Goal: Task Accomplishment & Management: Complete application form

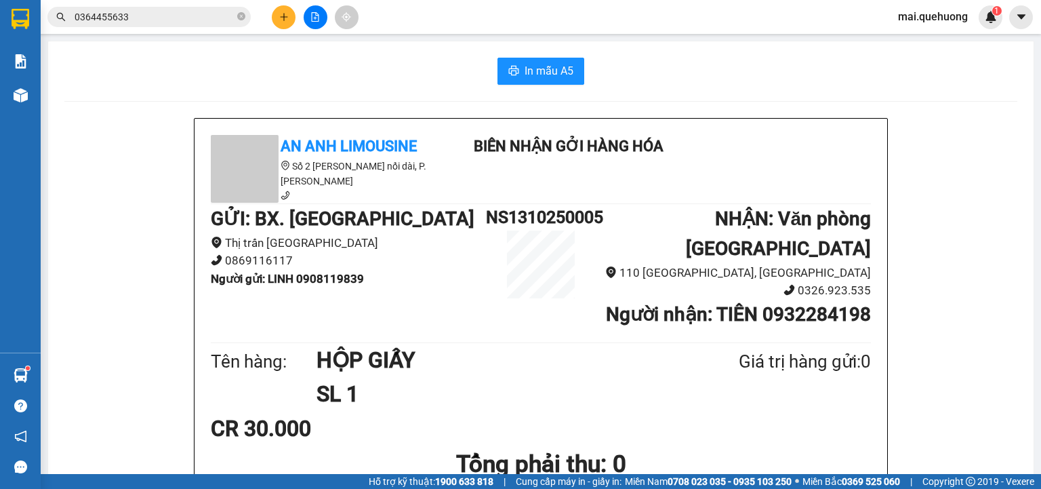
click at [284, 16] on icon "plus" at bounding box center [283, 16] width 1 height 7
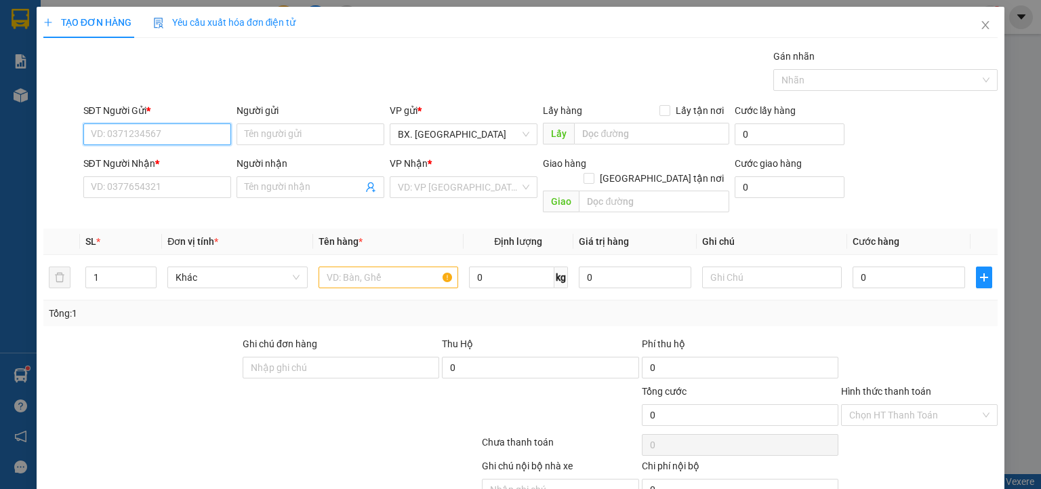
click at [193, 133] on input "SĐT Người Gửi *" at bounding box center [157, 134] width 148 height 22
type input "0"
click at [106, 136] on input "0899085106" at bounding box center [157, 134] width 148 height 22
click at [127, 136] on input "0889085106" at bounding box center [157, 134] width 148 height 22
click at [135, 137] on input "0889085106" at bounding box center [157, 134] width 148 height 22
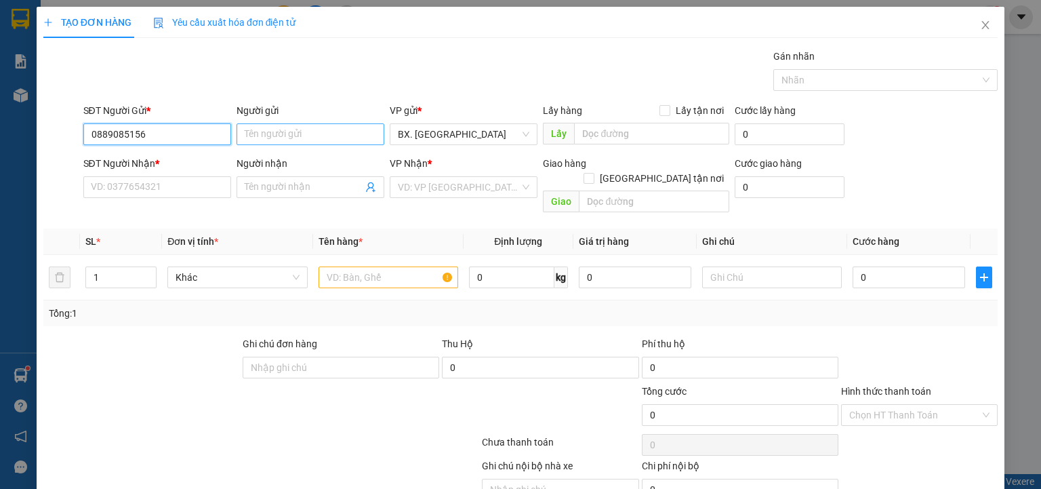
type input "0889085156"
click at [268, 140] on input "Người gửi" at bounding box center [311, 134] width 148 height 22
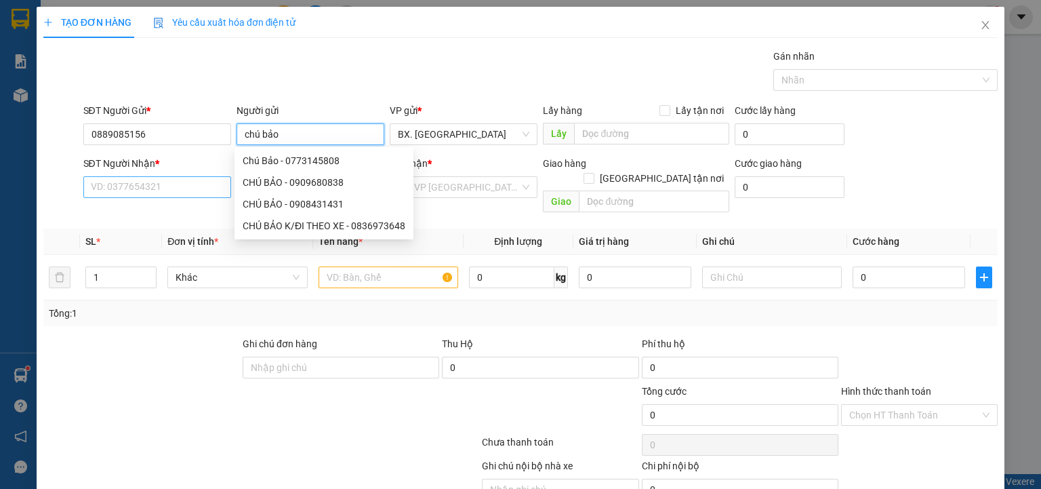
type input "chú bảo"
click at [178, 184] on input "SĐT Người Nhận *" at bounding box center [157, 187] width 148 height 22
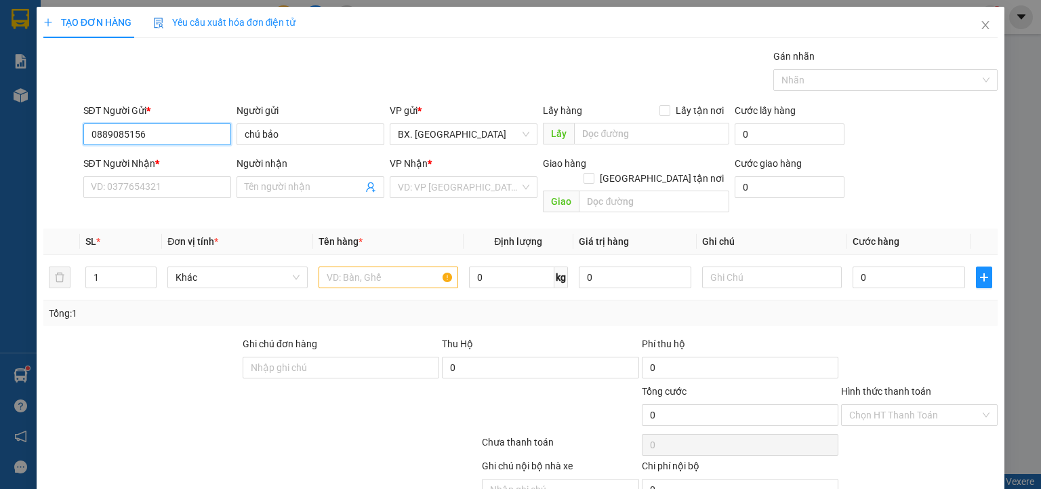
click at [159, 138] on input "0889085156" at bounding box center [157, 134] width 148 height 22
click at [169, 186] on input "SĐT Người Nhận *" at bounding box center [157, 187] width 148 height 22
paste input "0889085156"
type input "0889085156"
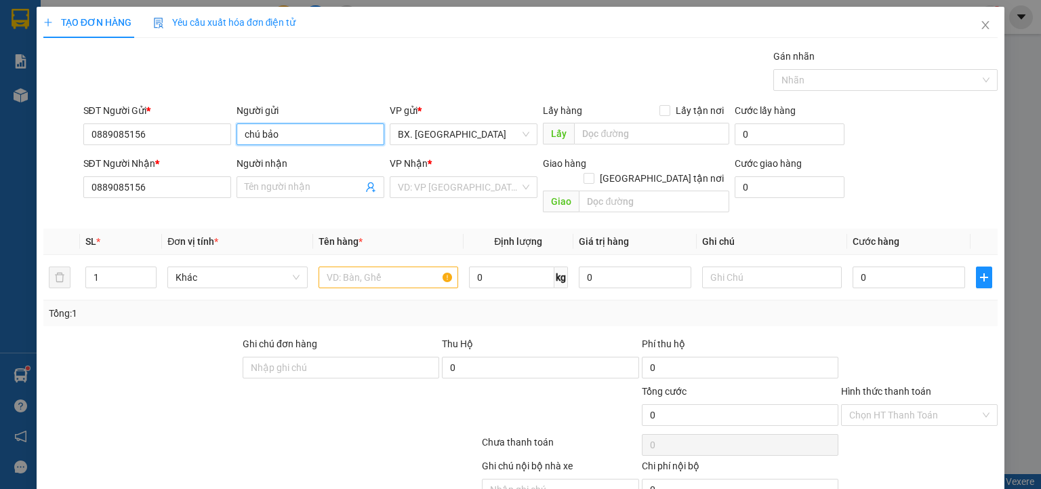
click at [283, 135] on input "chú bảo" at bounding box center [311, 134] width 148 height 22
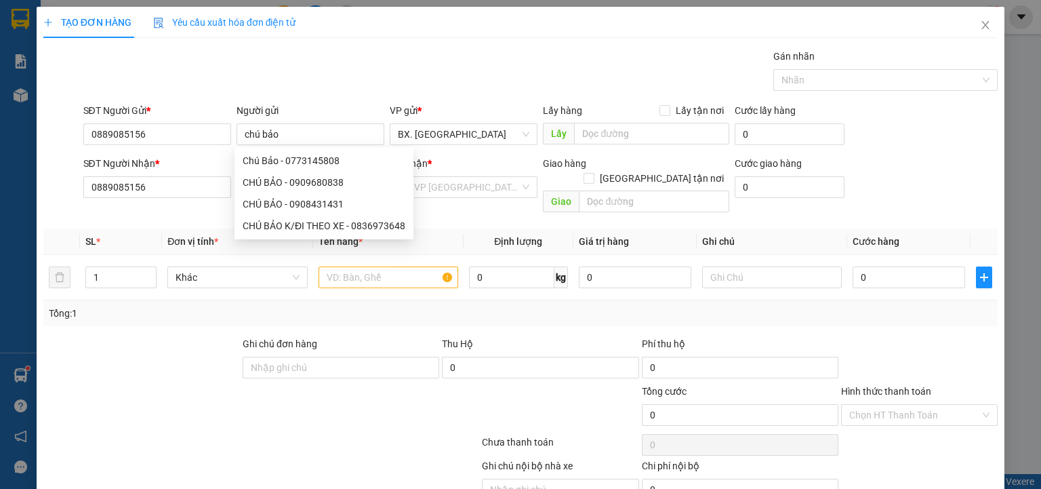
drag, startPoint x: 283, startPoint y: 135, endPoint x: 222, endPoint y: 87, distance: 77.2
click at [222, 87] on div "Gói vận chuyển * Tiêu chuẩn Gán nhãn Nhãn" at bounding box center [541, 72] width 921 height 47
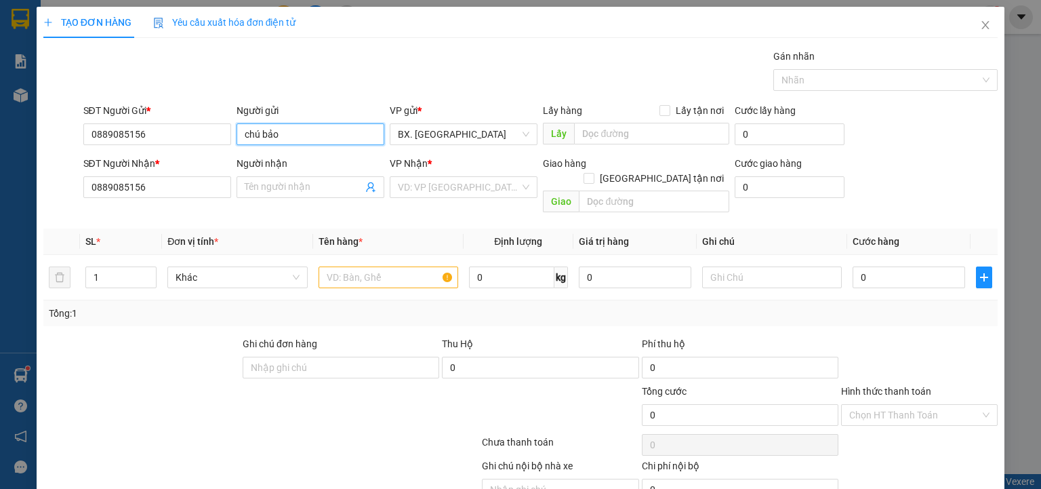
click at [282, 134] on input "chú bảo" at bounding box center [311, 134] width 148 height 22
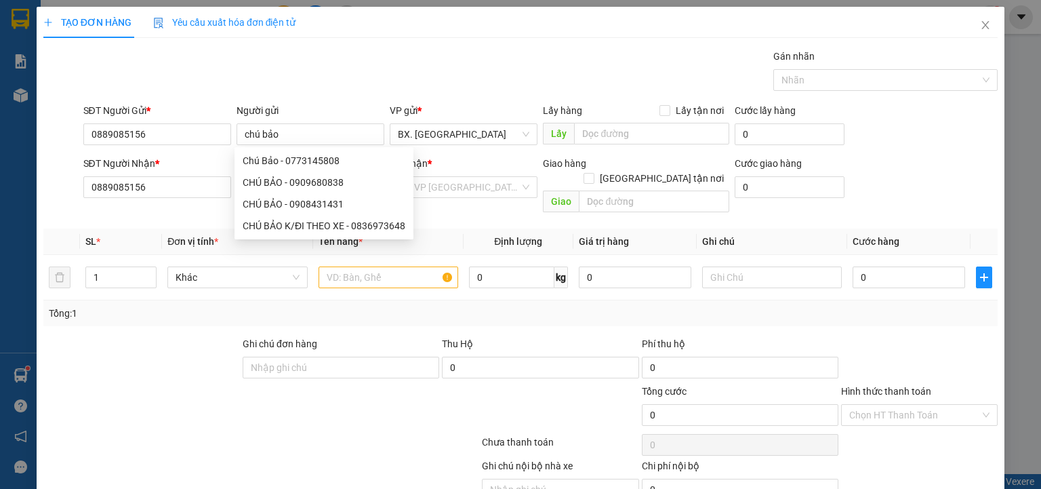
drag, startPoint x: 282, startPoint y: 134, endPoint x: 299, endPoint y: 79, distance: 57.5
click at [300, 77] on div "Gói vận chuyển * Tiêu chuẩn Gán nhãn Nhãn" at bounding box center [541, 72] width 921 height 47
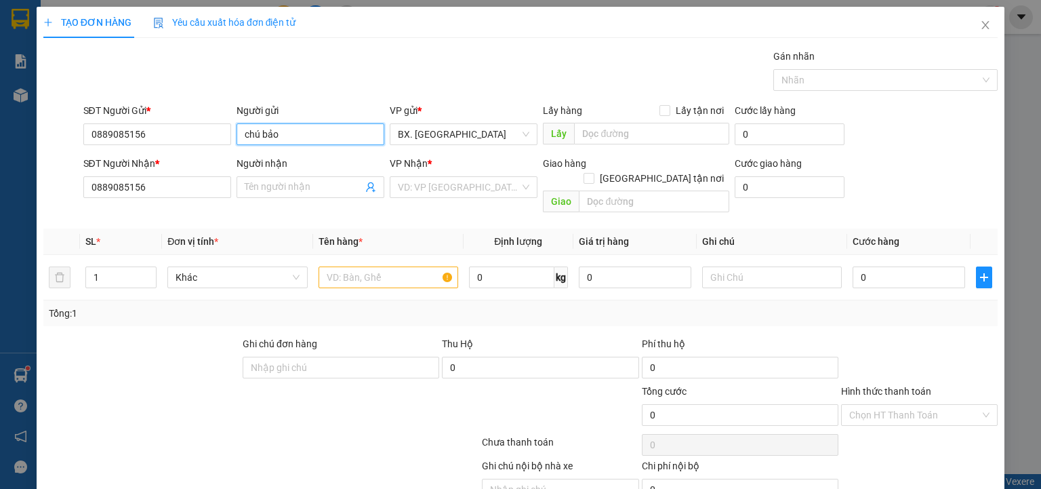
click at [278, 133] on input "chú bảo" at bounding box center [311, 134] width 148 height 22
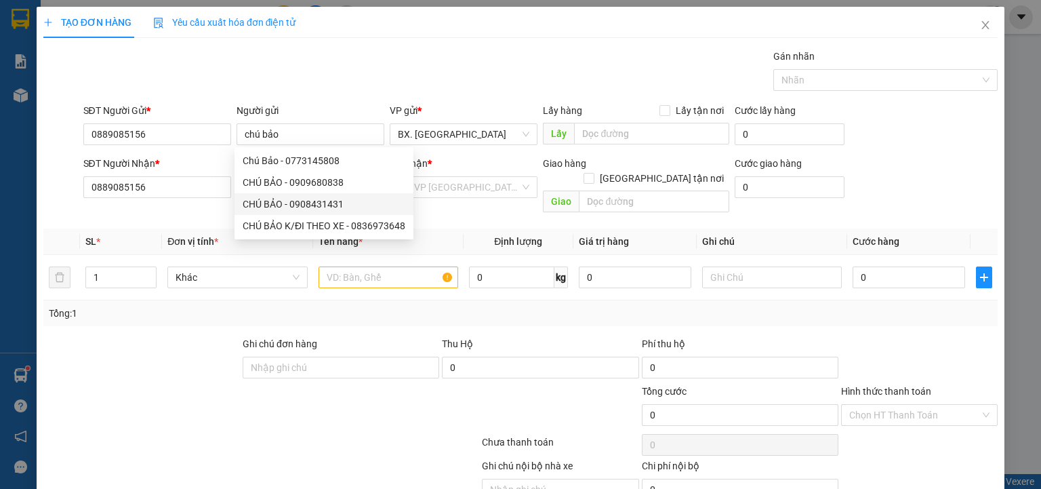
click at [216, 205] on div "Transit Pickup Surcharge Ids Transit Deliver Surcharge Ids Transit Deliver Surc…" at bounding box center [520, 290] width 955 height 483
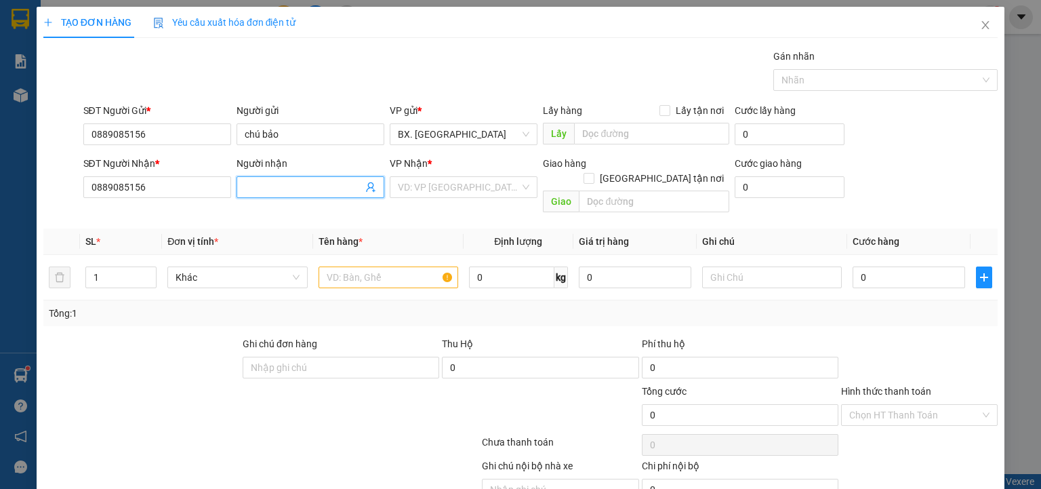
click at [259, 190] on input "Người nhận" at bounding box center [304, 187] width 118 height 15
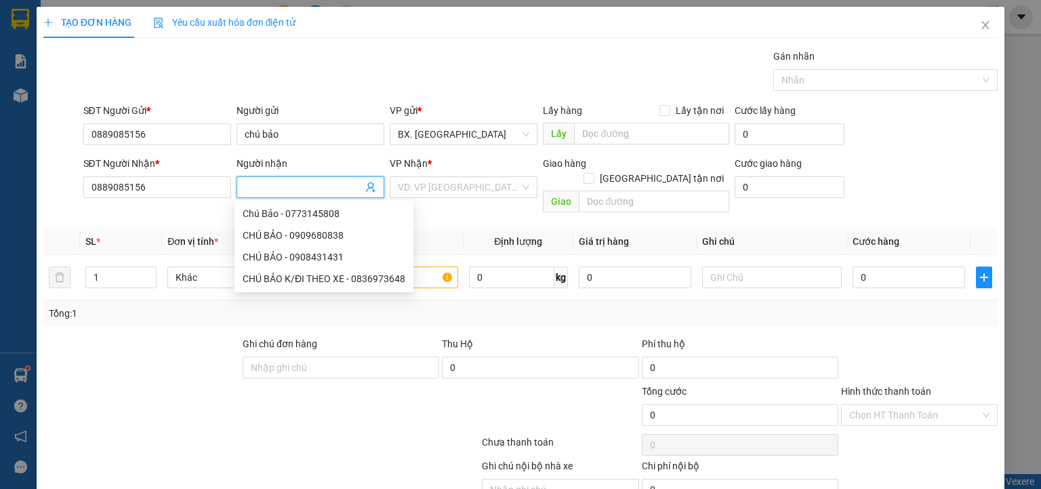
paste input "chú bảo"
type input "chú bảo"
drag, startPoint x: 166, startPoint y: 137, endPoint x: 37, endPoint y: 137, distance: 129.5
click at [37, 137] on div "TẠO ĐƠN HÀNG Yêu cầu xuất hóa đơn điện tử Transit Pickup Surcharge Ids Transit …" at bounding box center [521, 275] width 968 height 536
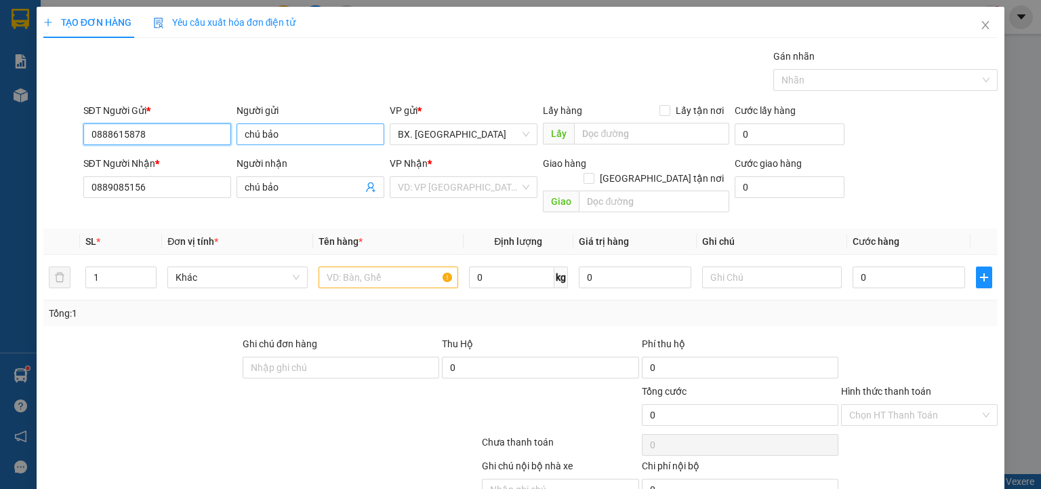
type input "0888615878"
drag, startPoint x: 304, startPoint y: 134, endPoint x: 208, endPoint y: 151, distance: 97.1
click at [208, 151] on form "SĐT Người Gửi * 0888615878 Người gửi chú bảo VP gửi * BX. [GEOGRAPHIC_DATA] Lấy…" at bounding box center [520, 160] width 955 height 115
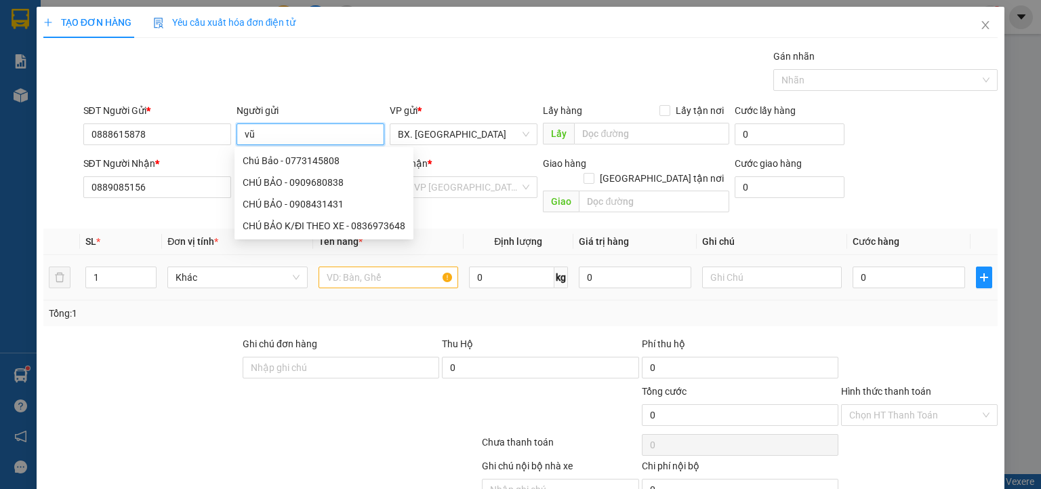
type input "vũ"
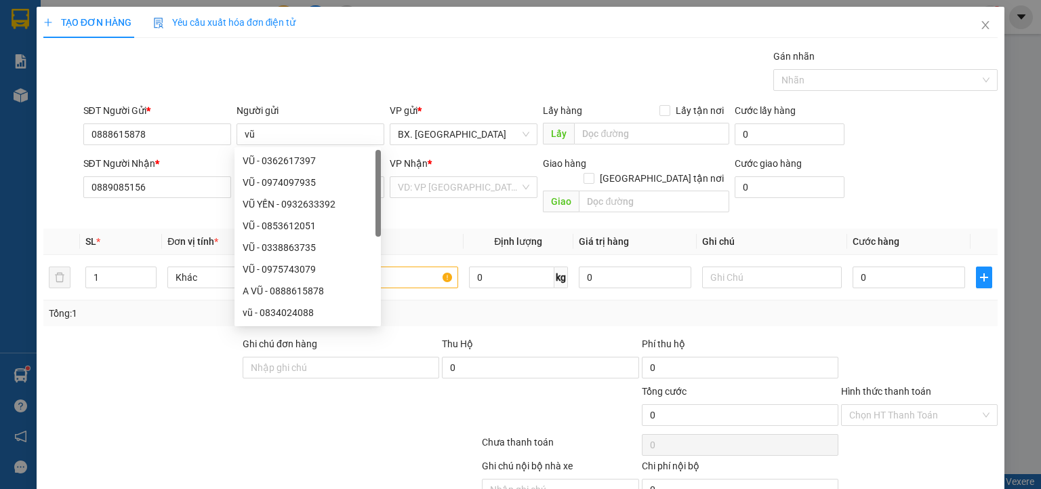
click at [195, 359] on div at bounding box center [141, 359] width 199 height 47
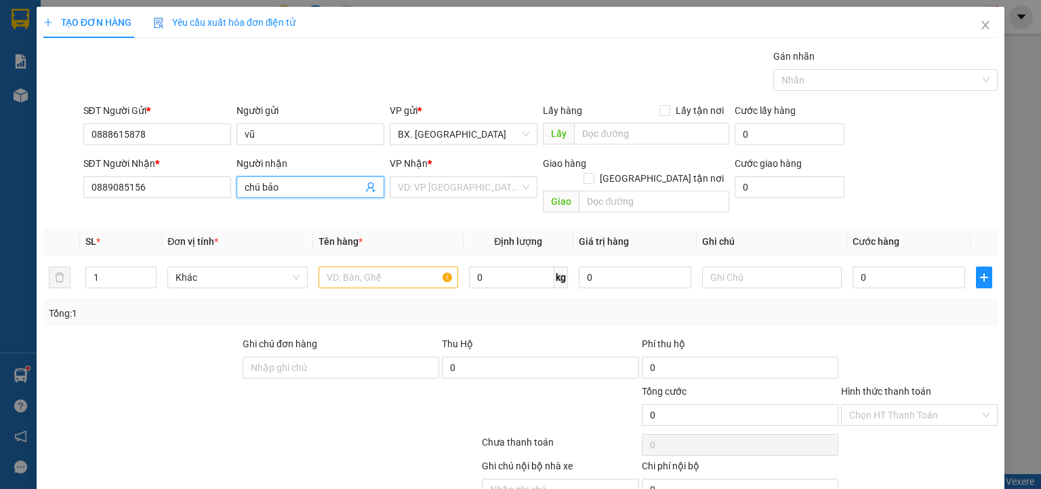
drag, startPoint x: 259, startPoint y: 190, endPoint x: 192, endPoint y: 208, distance: 69.6
click at [192, 208] on div "Transit Pickup Surcharge Ids Transit Deliver Surcharge Ids Transit Deliver Surc…" at bounding box center [520, 290] width 955 height 483
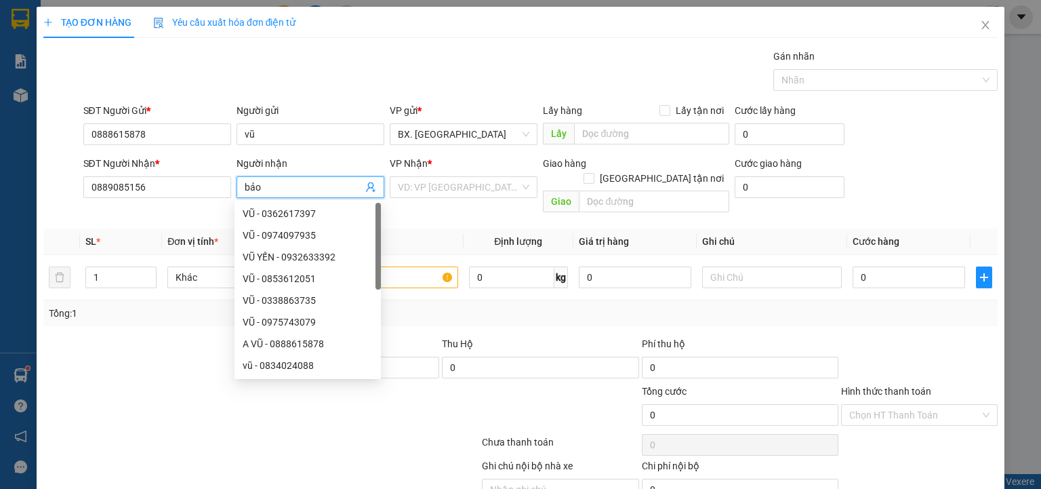
type input "bảo"
click at [162, 317] on div "Transit Pickup Surcharge Ids Transit Deliver Surcharge Ids Transit Deliver Surc…" at bounding box center [520, 290] width 955 height 483
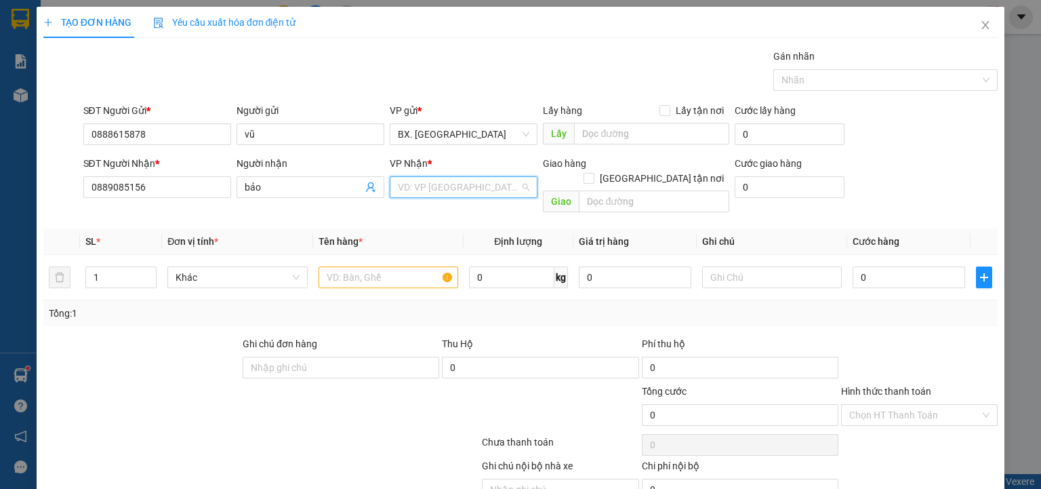
click at [460, 184] on input "search" at bounding box center [459, 187] width 122 height 20
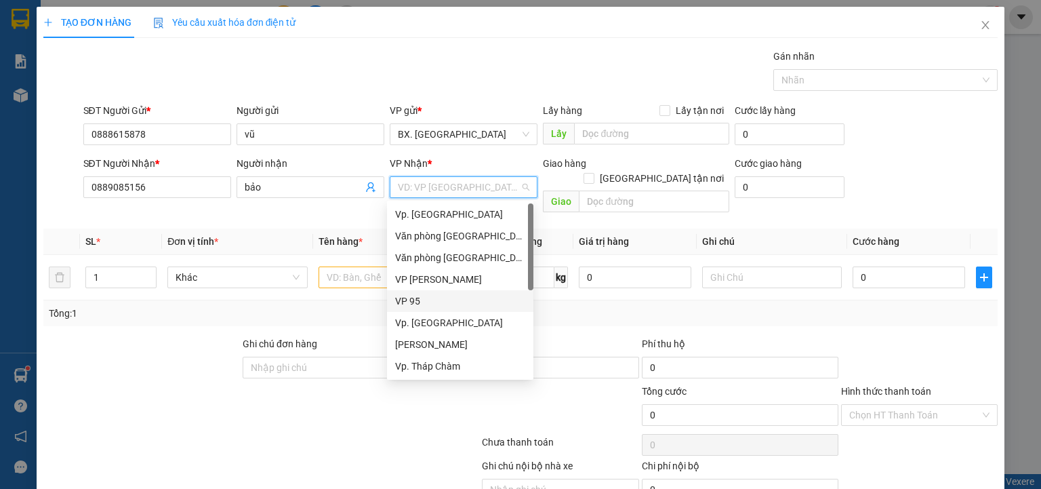
click at [430, 304] on div "VP 95" at bounding box center [460, 301] width 130 height 15
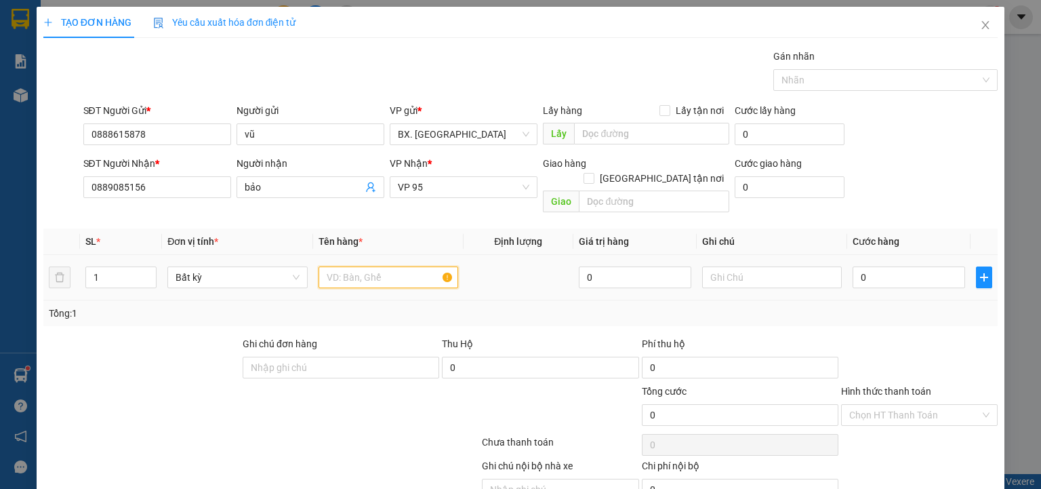
click at [378, 266] on input "text" at bounding box center [389, 277] width 140 height 22
type input "1t XỐP"
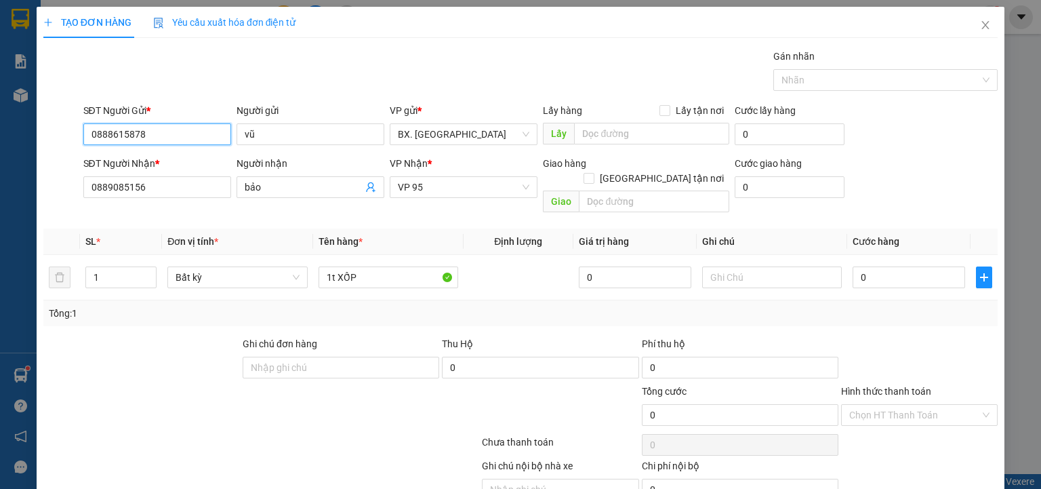
click at [193, 136] on input "0888615878" at bounding box center [157, 134] width 148 height 22
click at [874, 266] on input "0" at bounding box center [909, 277] width 113 height 22
type input "5"
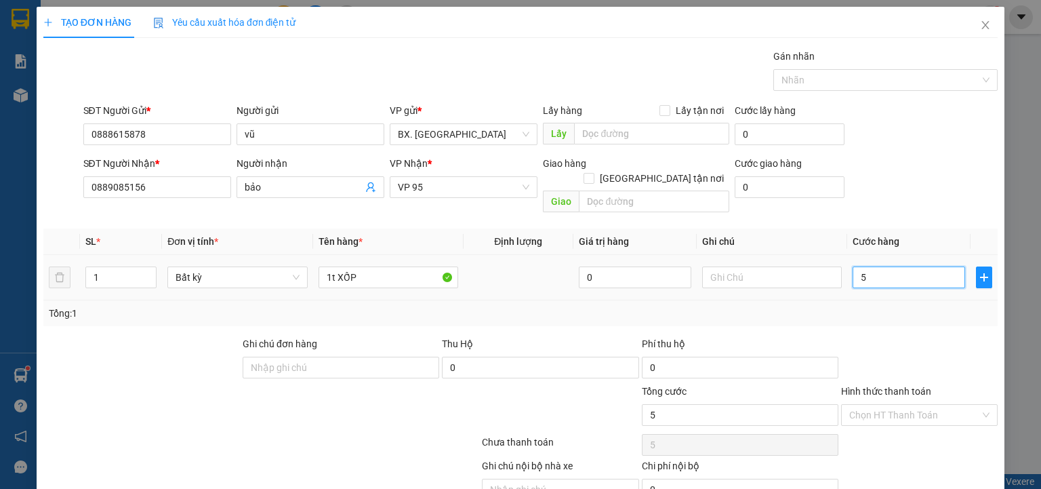
type input "50"
type input "500"
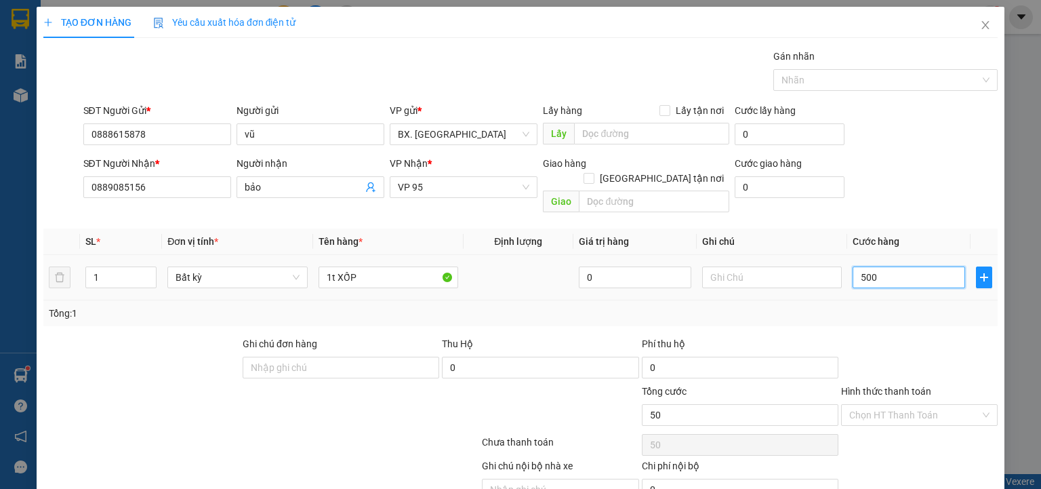
type input "500"
type input "5.000"
type input "50.000"
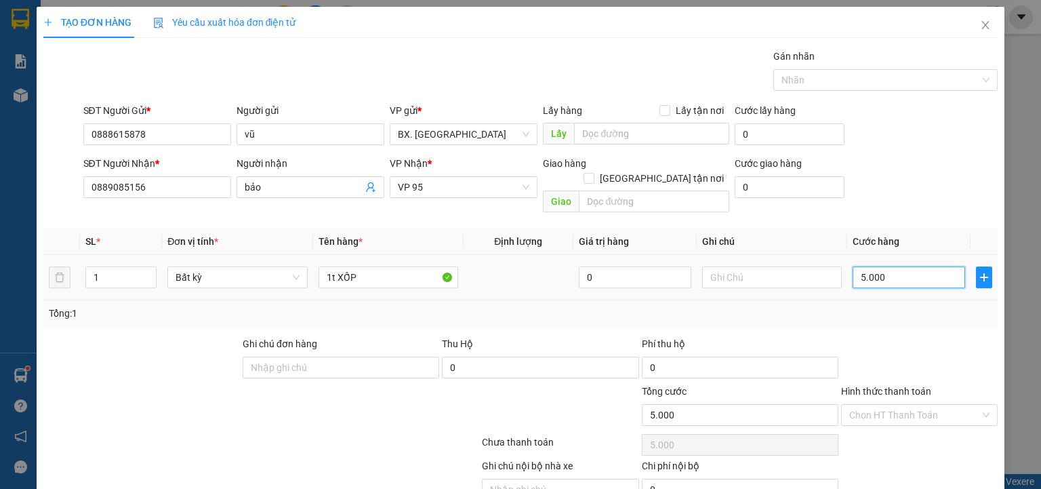
type input "50.000"
click at [908, 405] on input "Hình thức thanh toán" at bounding box center [914, 415] width 131 height 20
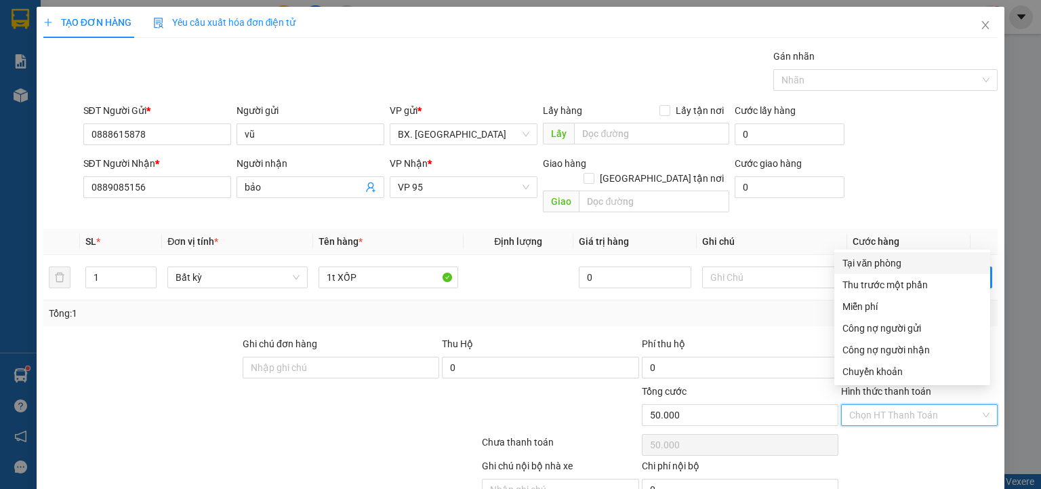
click at [889, 270] on div "Tại văn phòng" at bounding box center [913, 263] width 140 height 15
type input "0"
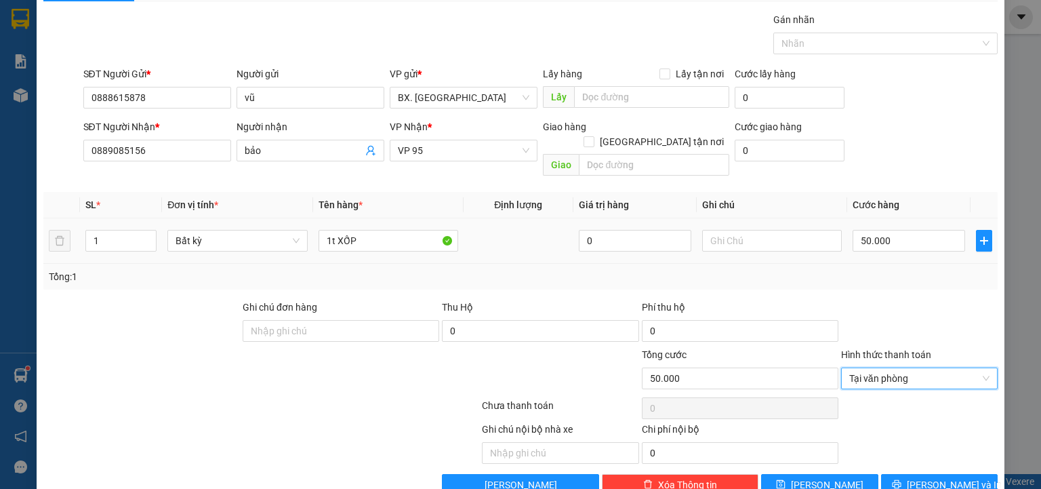
scroll to position [54, 0]
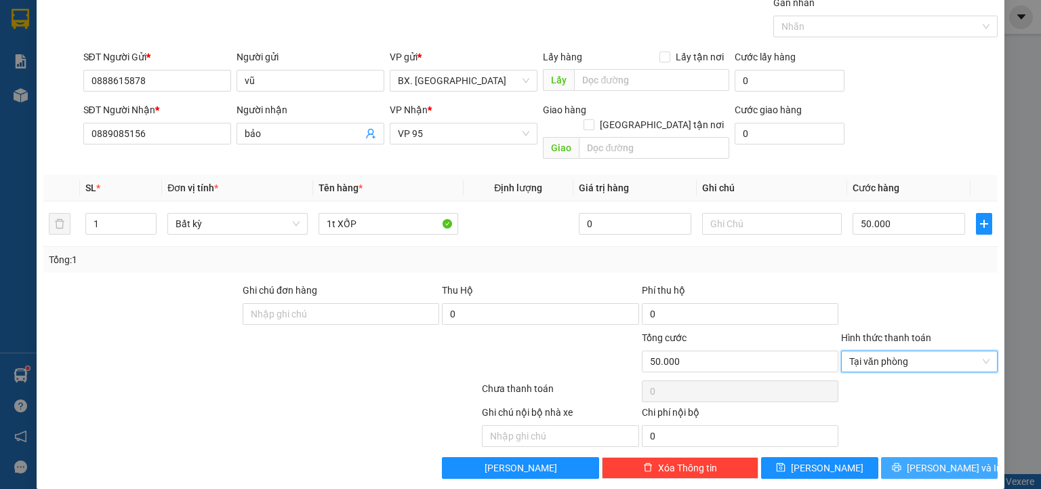
click at [932, 460] on span "[PERSON_NAME] và In" at bounding box center [954, 467] width 95 height 15
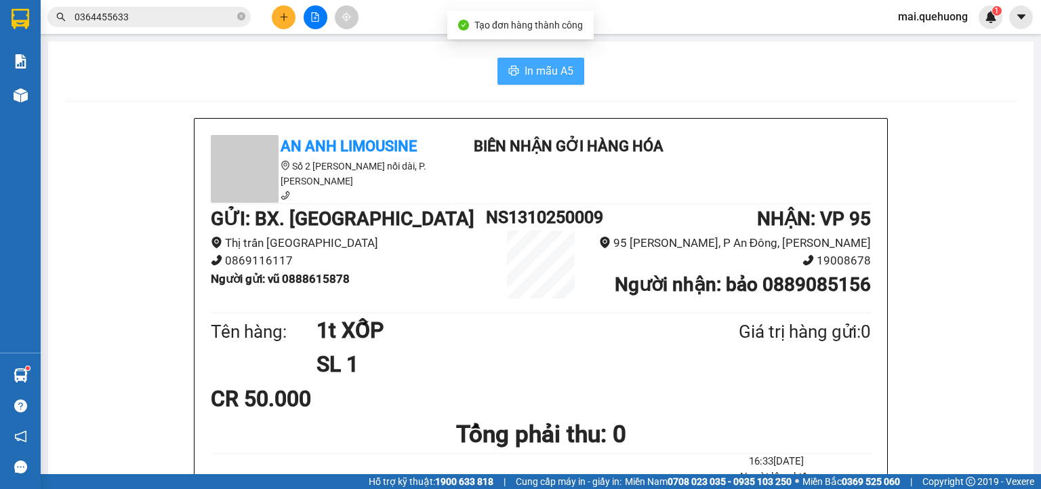
click at [544, 75] on span "In mẫu A5" at bounding box center [549, 70] width 49 height 17
